Goal: Entertainment & Leisure: Browse casually

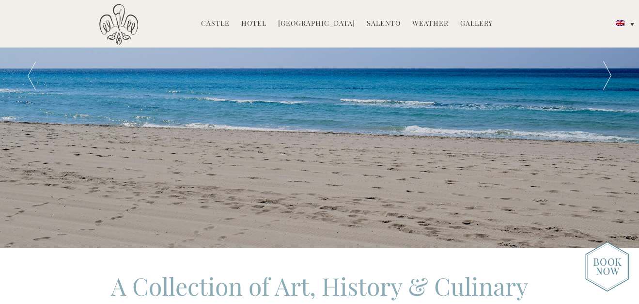
scroll to position [97, 0]
click at [603, 81] on div at bounding box center [607, 75] width 64 height 344
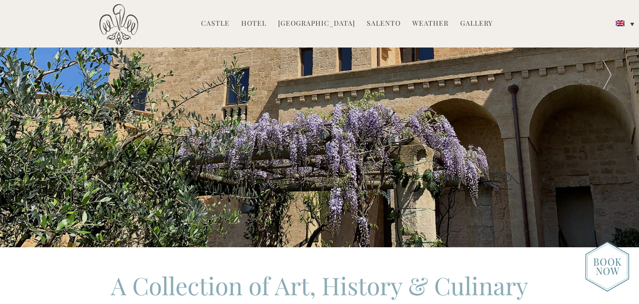
click at [603, 81] on div at bounding box center [607, 75] width 64 height 344
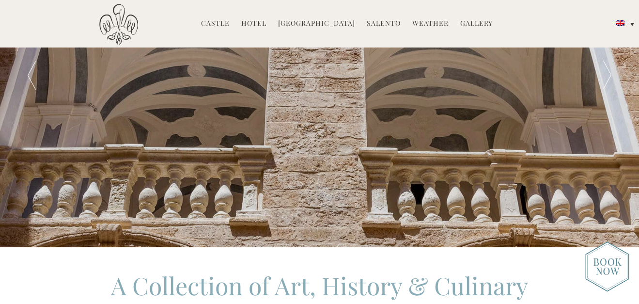
click at [603, 81] on div at bounding box center [607, 75] width 64 height 344
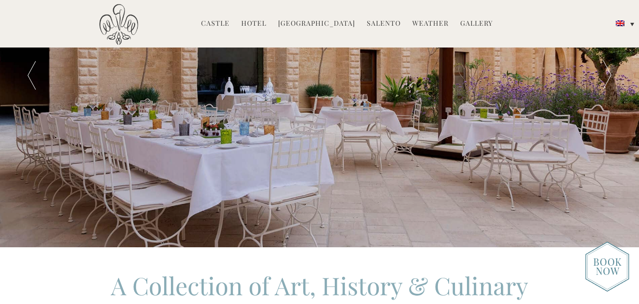
click at [603, 81] on div at bounding box center [607, 75] width 64 height 344
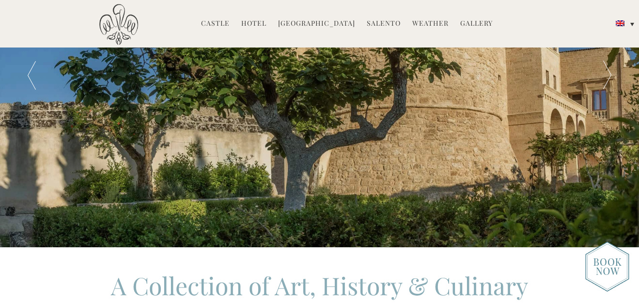
click at [603, 81] on div at bounding box center [607, 75] width 64 height 344
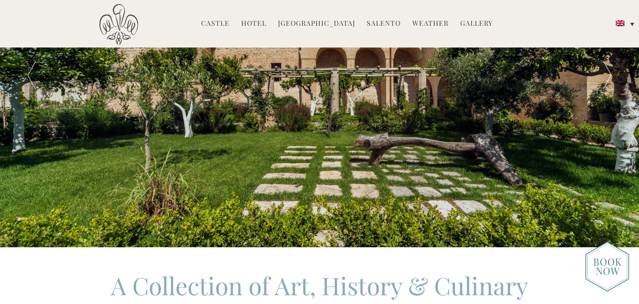
click at [603, 81] on div at bounding box center [607, 75] width 64 height 344
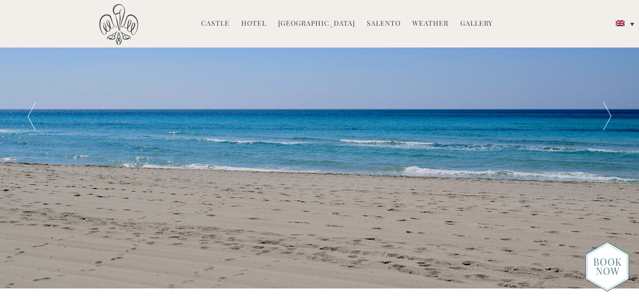
scroll to position [0, 0]
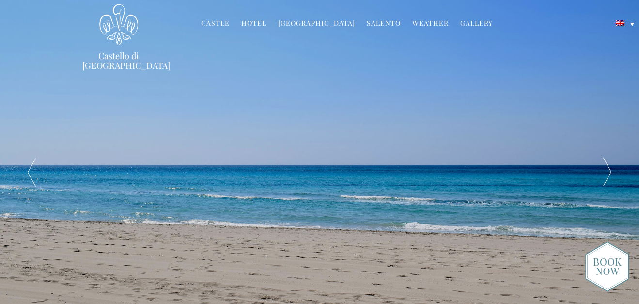
click at [475, 22] on link "Gallery" at bounding box center [476, 23] width 32 height 11
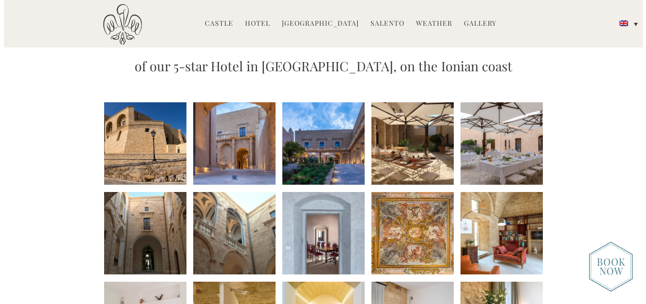
scroll to position [97, 0]
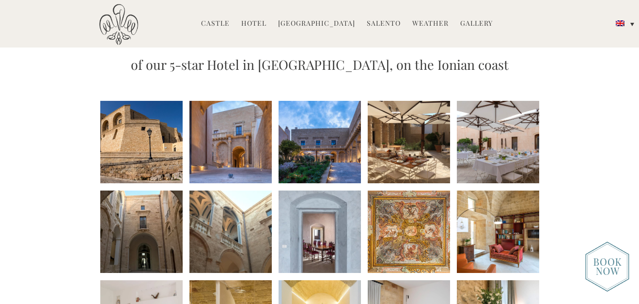
click at [335, 156] on li at bounding box center [319, 142] width 82 height 82
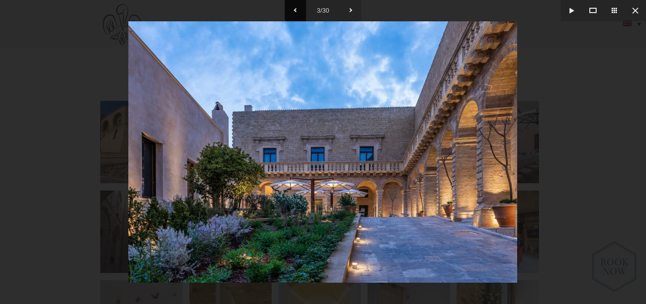
click at [296, 12] on button at bounding box center [295, 10] width 21 height 21
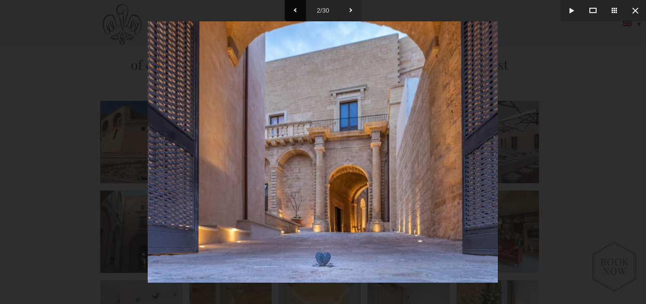
click at [296, 12] on button at bounding box center [295, 10] width 21 height 21
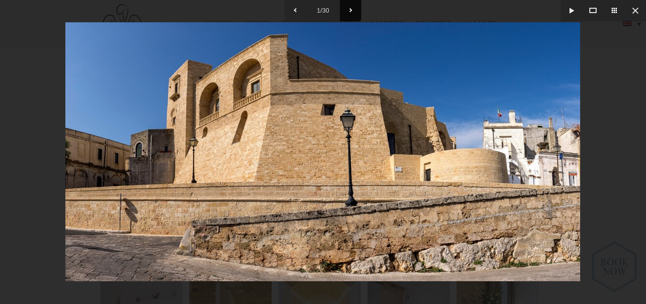
click at [353, 7] on button at bounding box center [350, 10] width 21 height 21
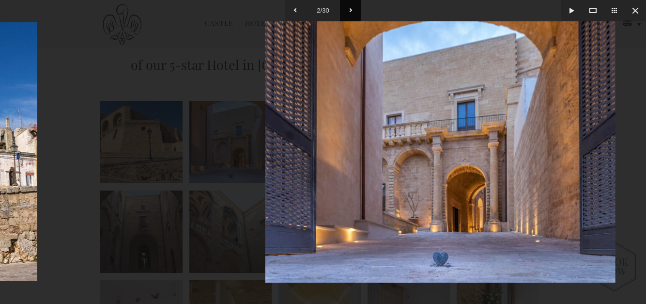
click at [353, 7] on button at bounding box center [350, 10] width 21 height 21
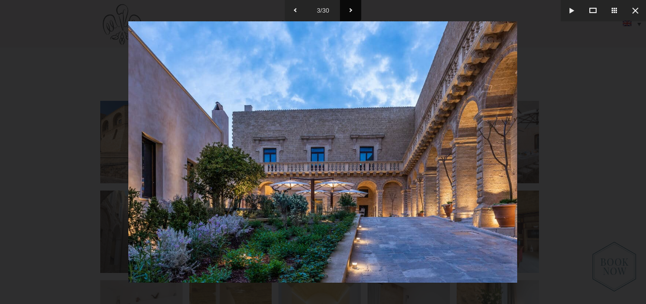
click at [353, 7] on button at bounding box center [350, 10] width 21 height 21
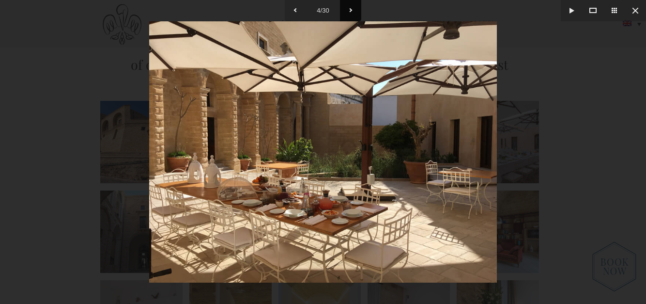
click at [353, 7] on button at bounding box center [350, 10] width 21 height 21
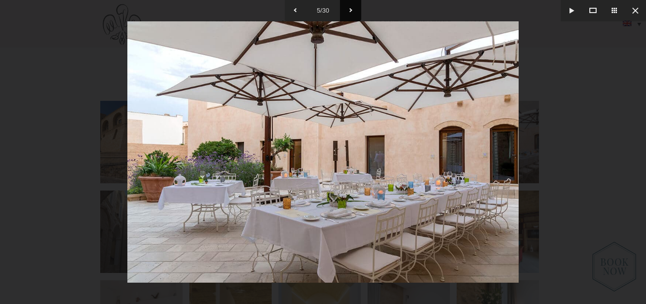
click at [353, 7] on button at bounding box center [350, 10] width 21 height 21
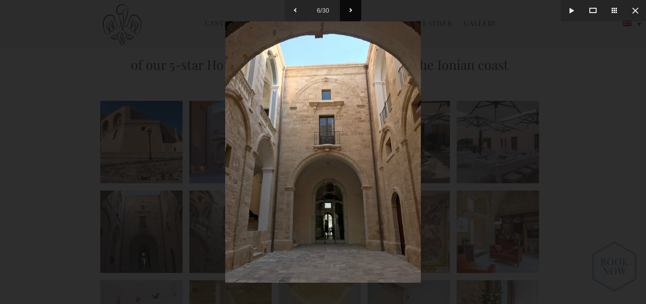
click at [353, 7] on button at bounding box center [350, 10] width 21 height 21
